Goal: Task Accomplishment & Management: Use online tool/utility

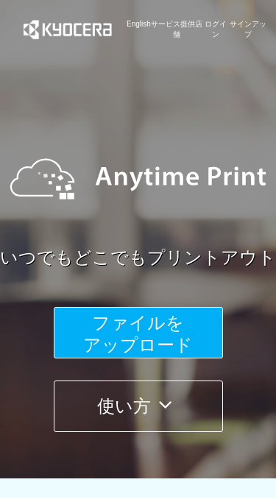
click at [171, 326] on span "ファイルを ​​アップロード" at bounding box center [138, 333] width 110 height 42
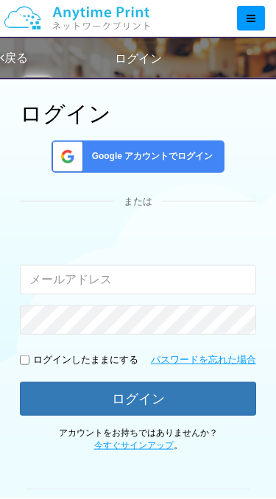
scroll to position [55, 0]
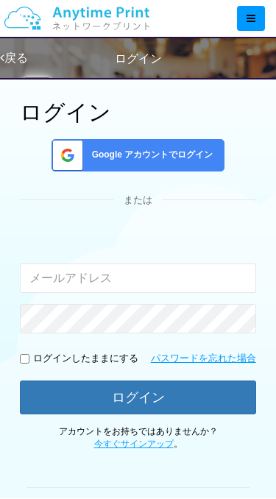
click at [98, 281] on input "email" at bounding box center [138, 277] width 236 height 29
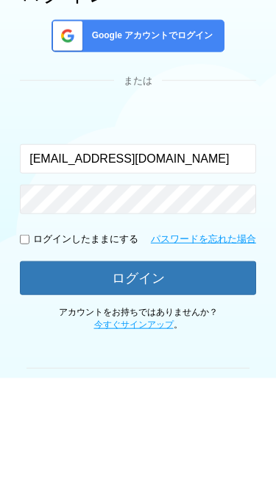
type input "[EMAIL_ADDRESS][DOMAIN_NAME]"
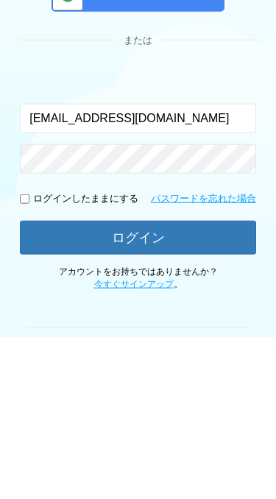
click at [162, 381] on button "ログイン" at bounding box center [138, 398] width 236 height 34
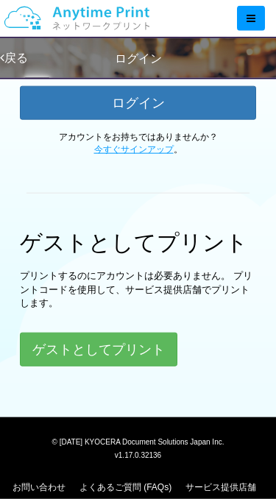
scroll to position [351, 0]
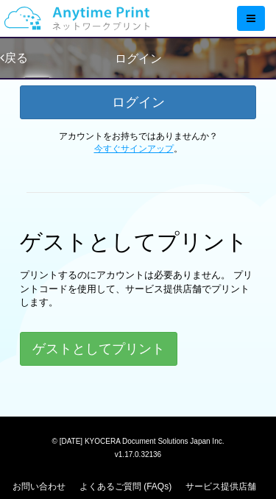
click at [72, 342] on button "ゲストとしてプリント" at bounding box center [98, 349] width 157 height 34
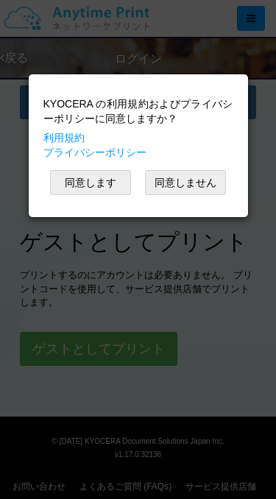
click at [68, 175] on button "同意します" at bounding box center [90, 182] width 81 height 25
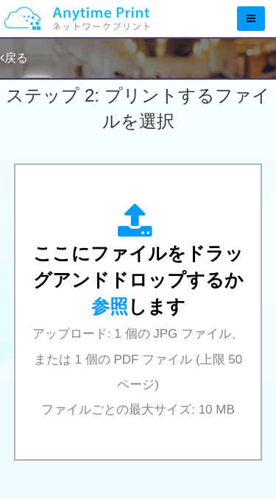
scroll to position [496, 0]
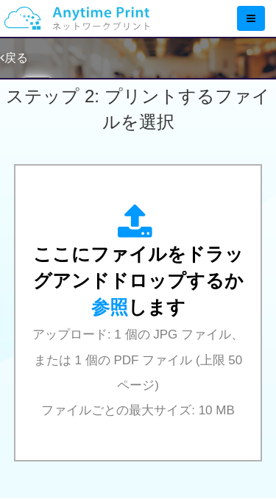
click at [168, 303] on span "ここにファイルをドラッグアンドドロップするか 参照 します" at bounding box center [138, 279] width 210 height 73
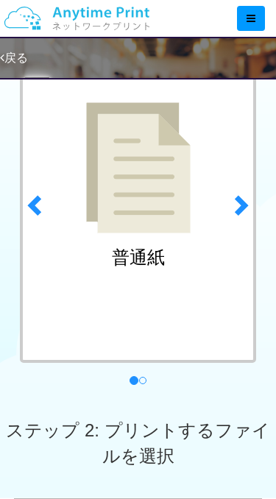
scroll to position [158, 0]
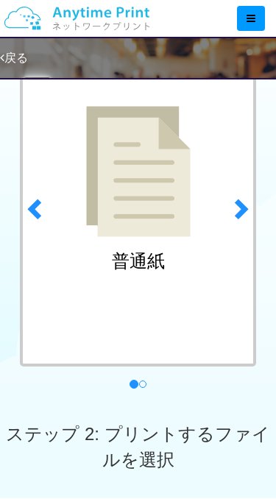
click at [240, 207] on span at bounding box center [240, 208] width 22 height 22
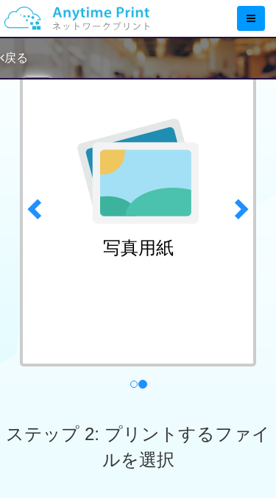
click at [24, 204] on link "previous" at bounding box center [32, 204] width 37 height 375
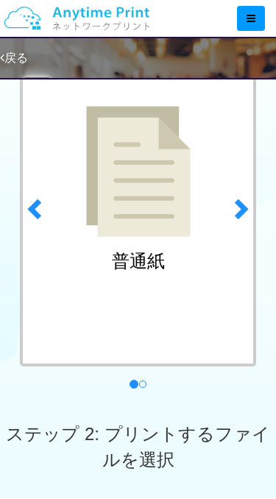
click at [124, 166] on img at bounding box center [138, 171] width 104 height 131
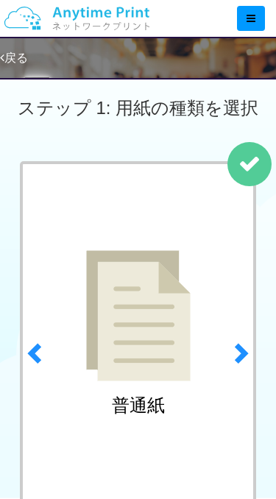
scroll to position [0, 0]
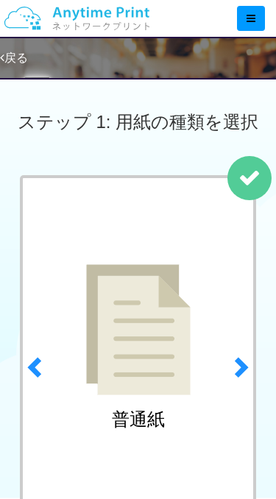
click at [244, 176] on link "next" at bounding box center [243, 362] width 37 height 375
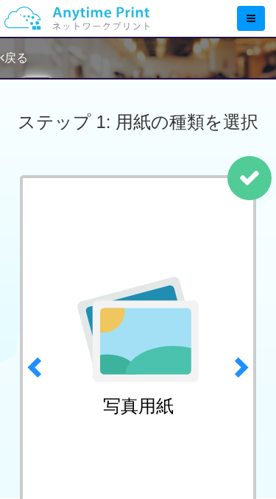
click at [40, 371] on span at bounding box center [36, 366] width 22 height 22
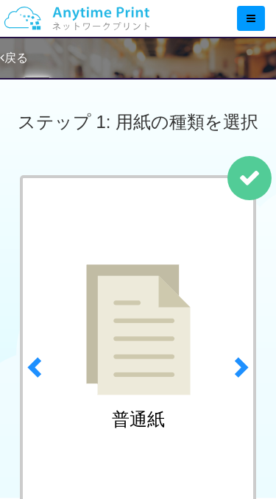
click at [259, 160] on div at bounding box center [249, 178] width 44 height 44
click at [258, 176] on link "next" at bounding box center [243, 362] width 37 height 375
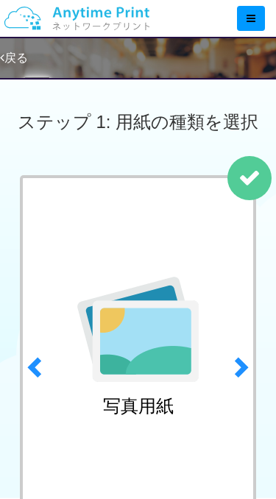
click at [29, 362] on span at bounding box center [36, 366] width 22 height 22
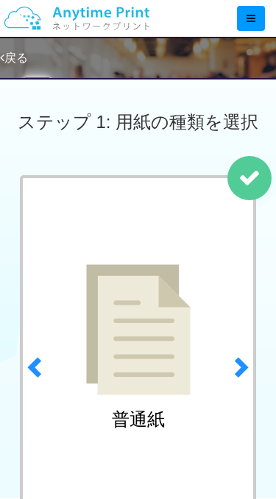
click at [113, 348] on img at bounding box center [138, 329] width 104 height 131
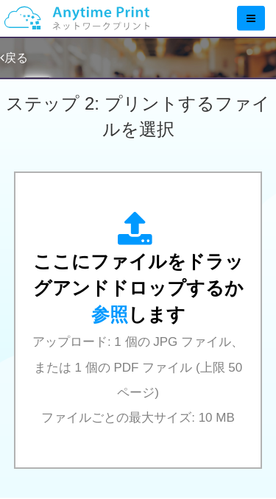
scroll to position [489, 0]
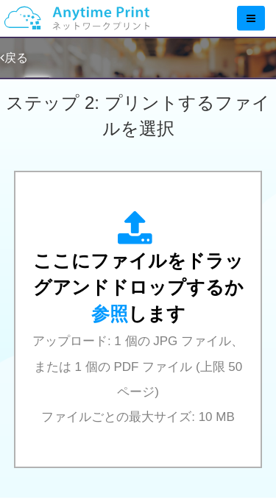
click at [122, 293] on span "ここにファイルをドラッグアンドドロップするか 参照 します" at bounding box center [138, 286] width 210 height 73
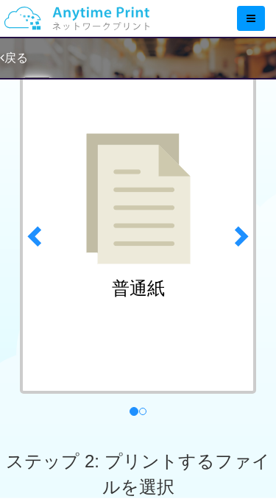
scroll to position [115, 0]
